Goal: Task Accomplishment & Management: Use online tool/utility

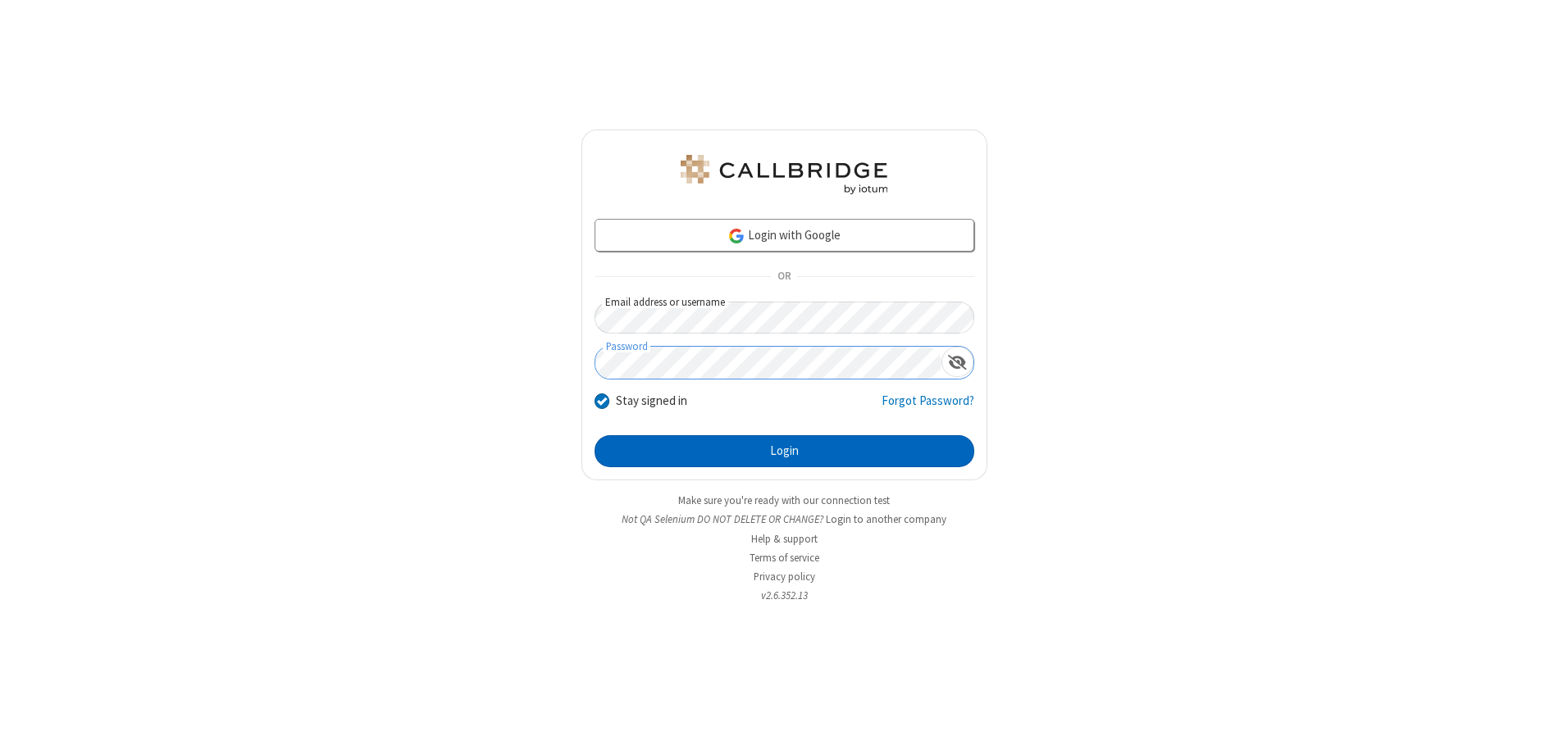
click at [784, 451] on button "Login" at bounding box center [784, 451] width 379 height 32
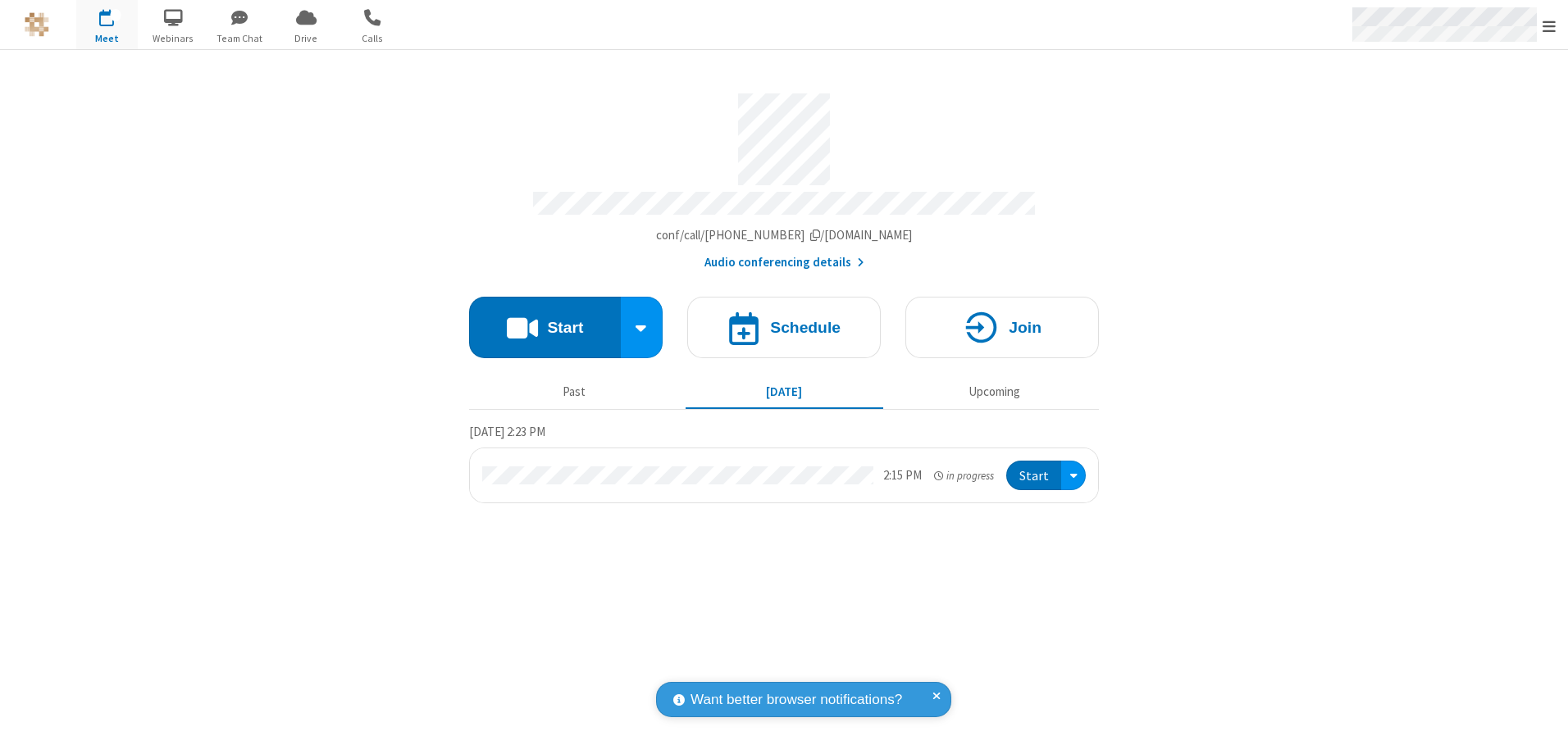
click at [1548, 26] on span "Open menu" at bounding box center [1548, 26] width 13 height 16
click at [107, 25] on span "button" at bounding box center [107, 17] width 62 height 28
click at [784, 321] on h4 "Schedule" at bounding box center [805, 327] width 71 height 15
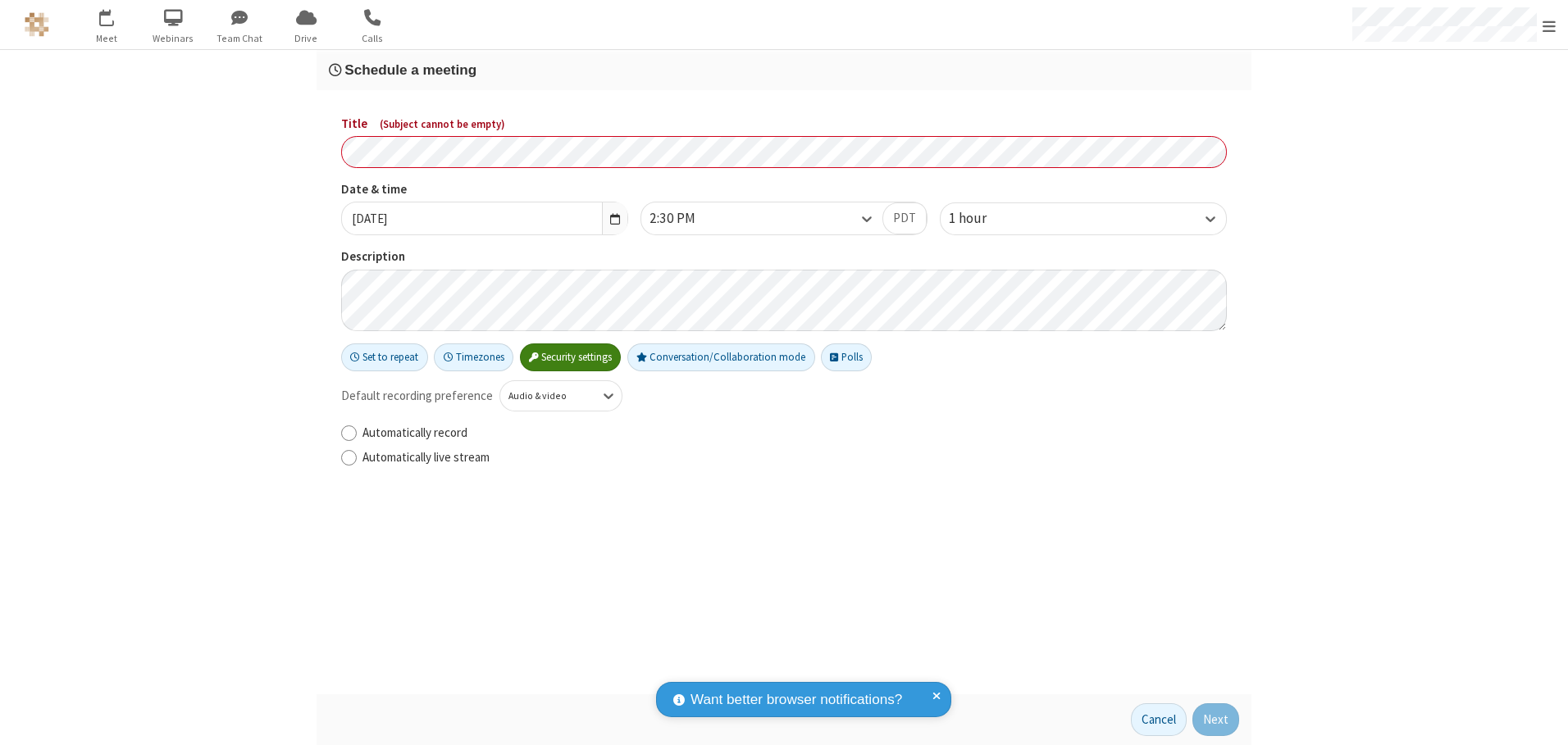
click at [784, 70] on h3 "Schedule a meeting" at bounding box center [784, 70] width 910 height 15
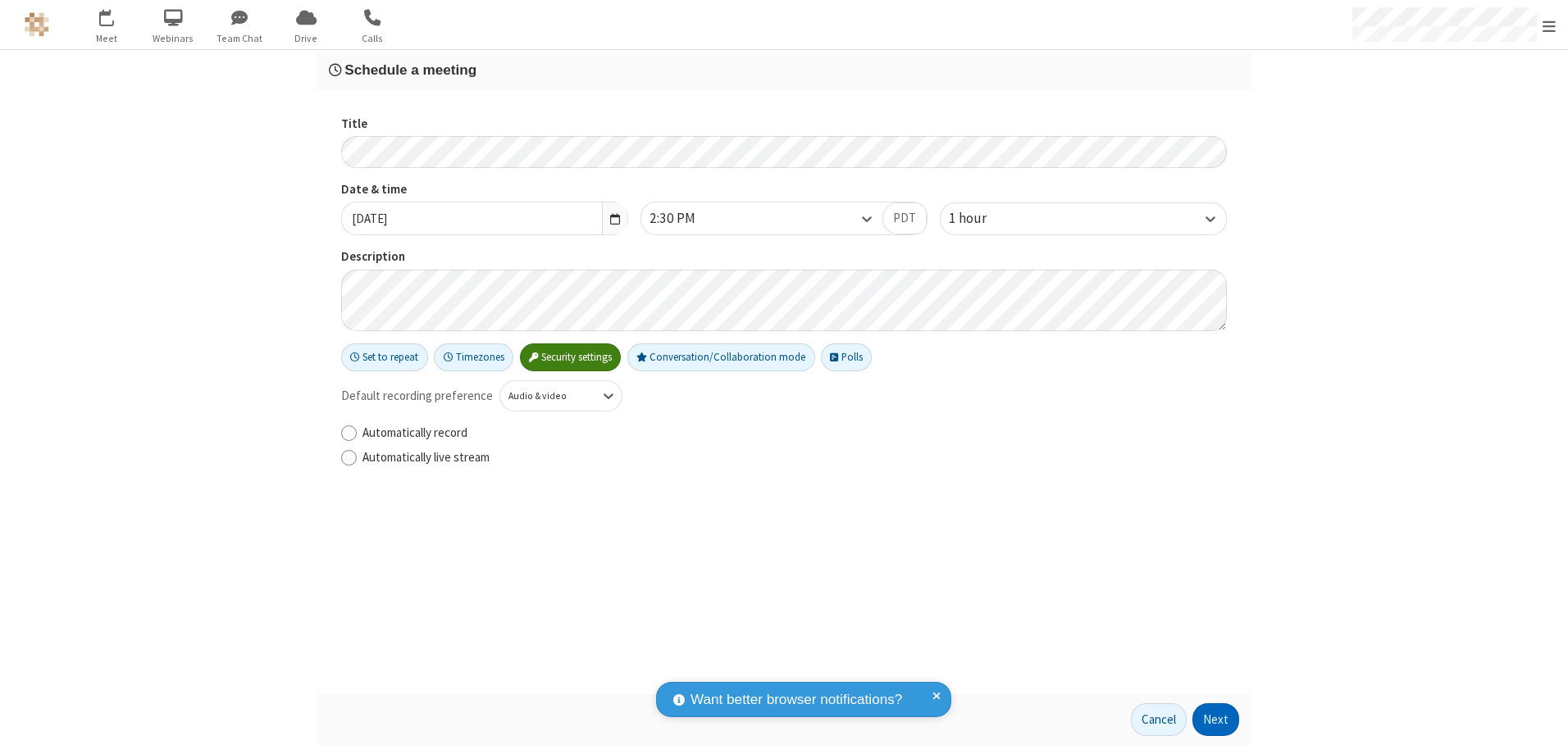
click at [1216, 719] on button "Next" at bounding box center [1215, 719] width 47 height 32
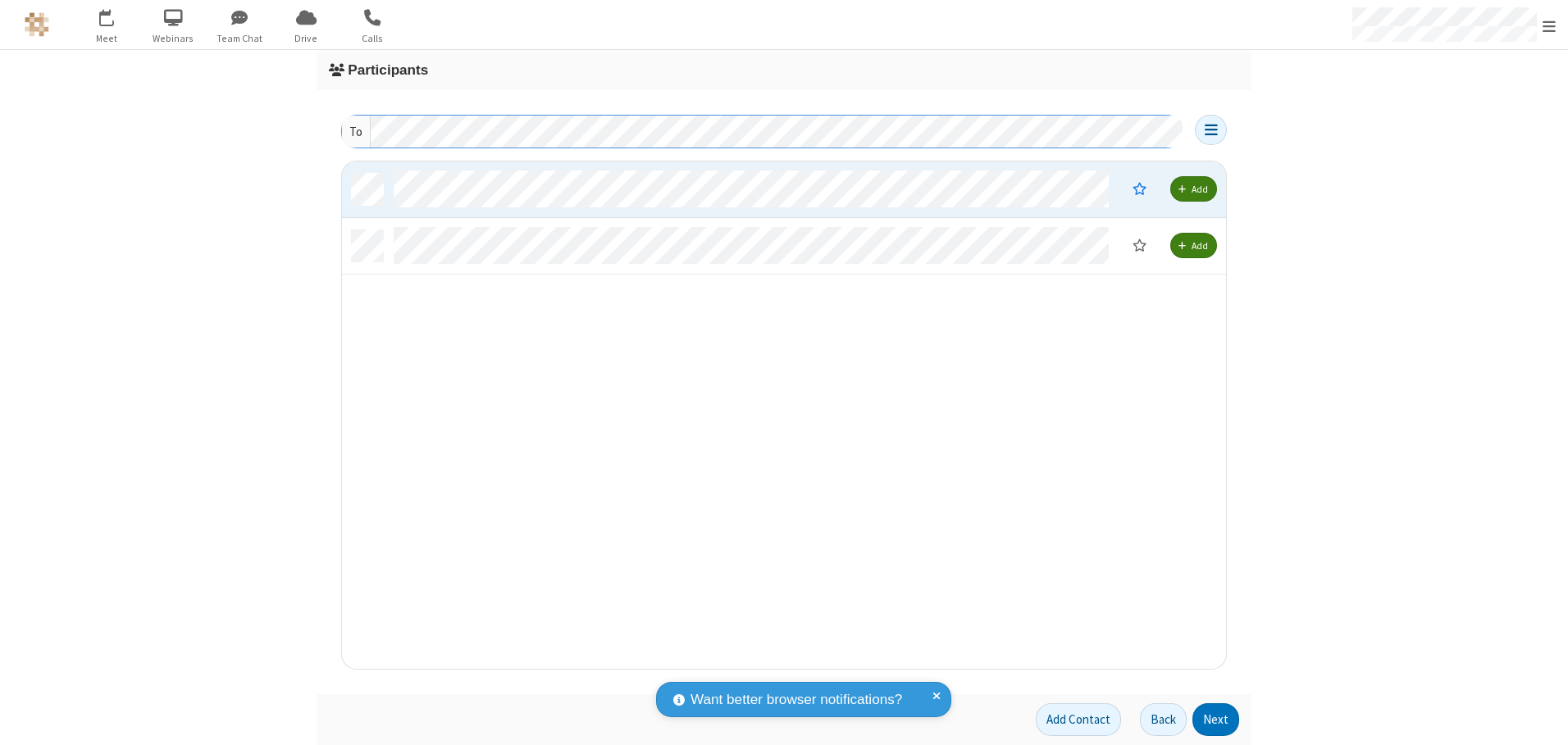
scroll to position [496, 872]
click at [1216, 719] on button "Next" at bounding box center [1215, 719] width 47 height 32
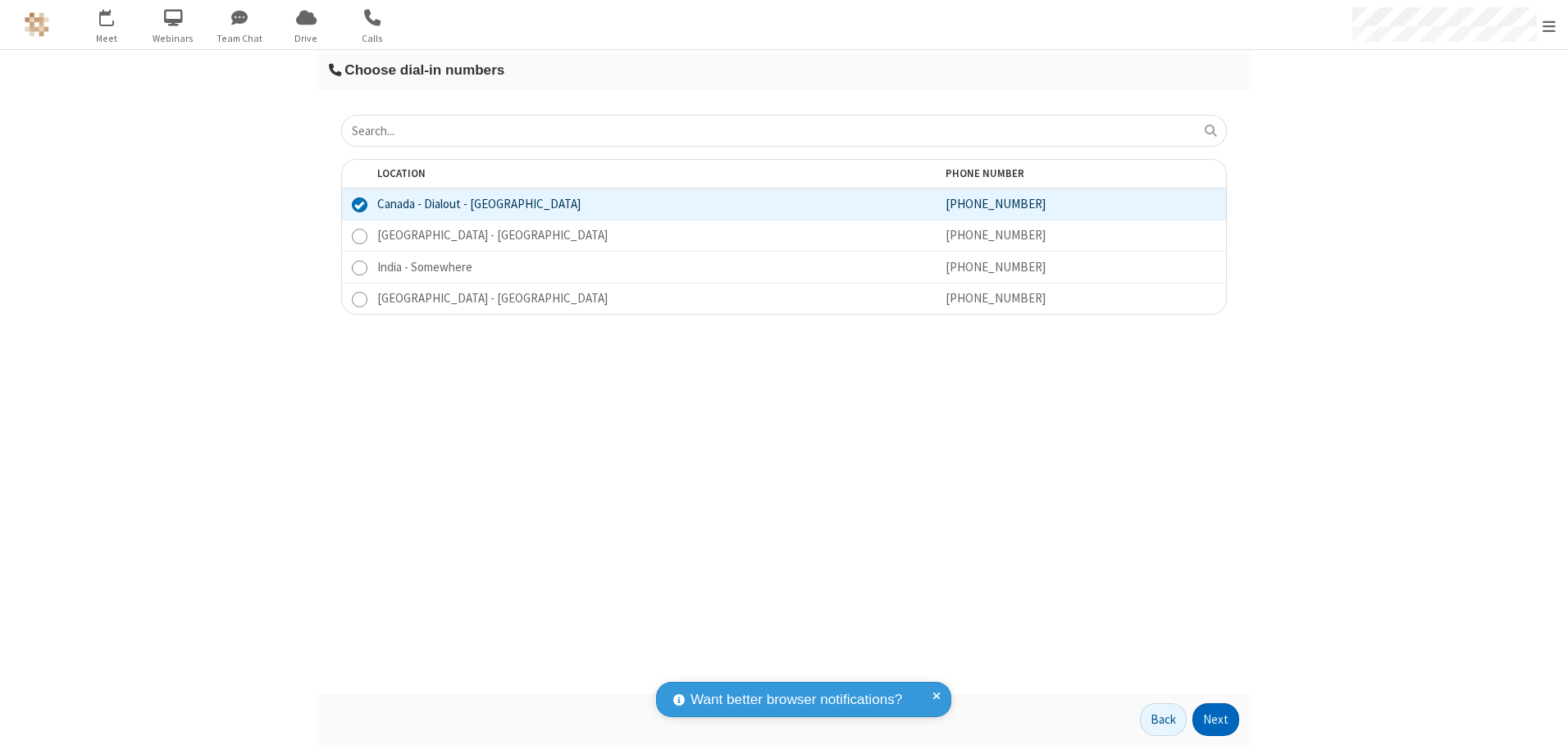
click at [1216, 719] on button "Next" at bounding box center [1215, 719] width 47 height 32
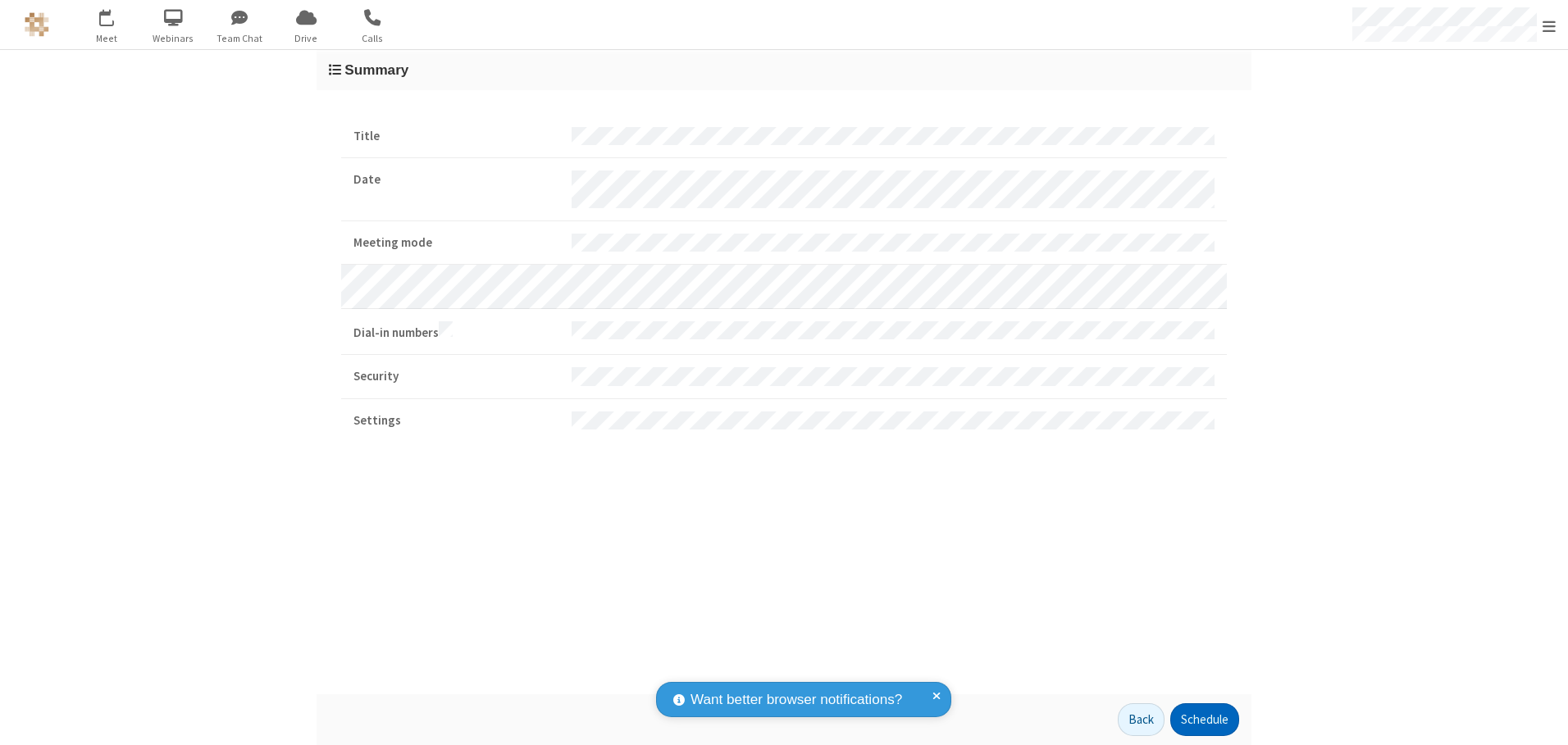
click at [1204, 719] on button "Schedule" at bounding box center [1204, 719] width 69 height 32
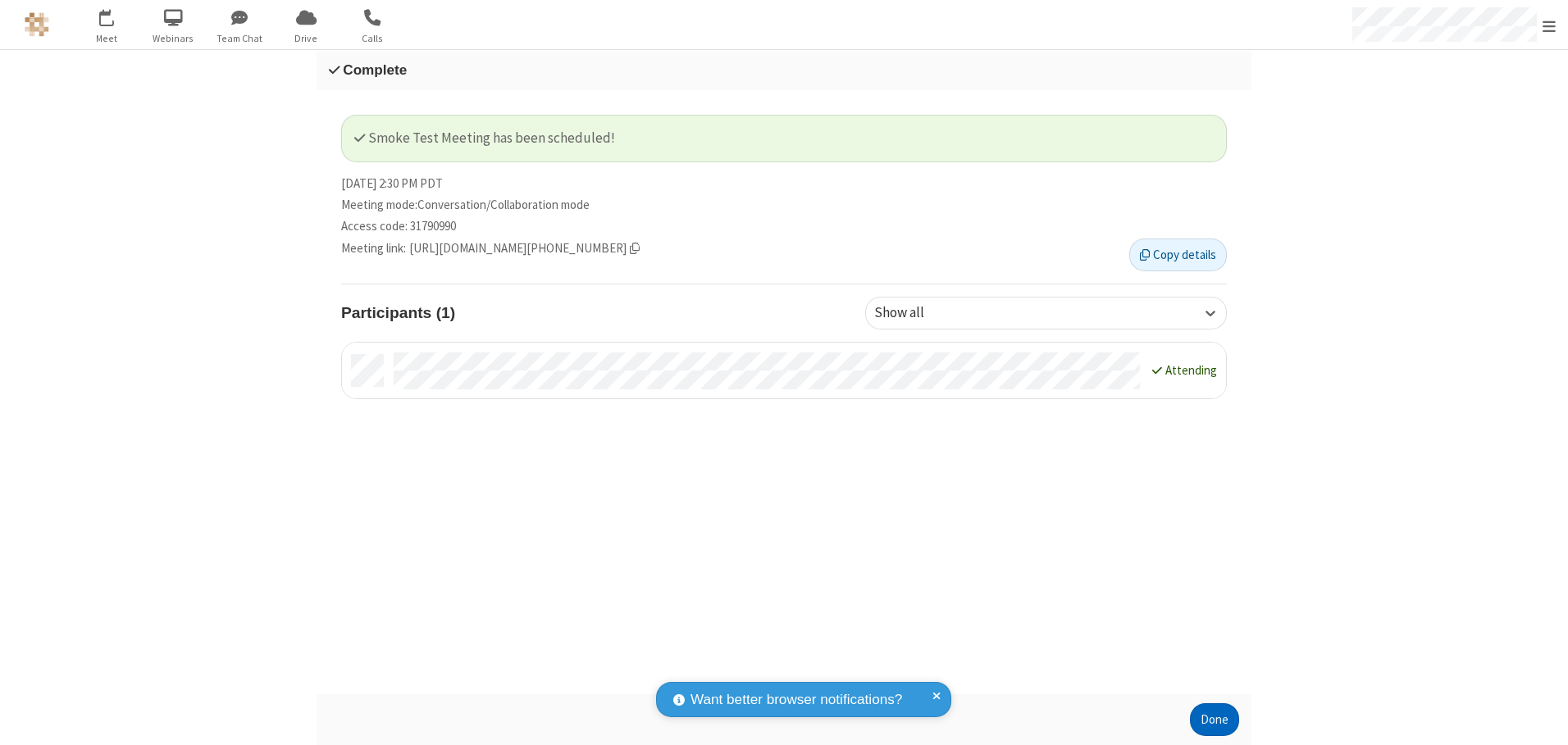
click at [1214, 719] on button "Done" at bounding box center [1214, 719] width 50 height 32
